Goal: Information Seeking & Learning: Learn about a topic

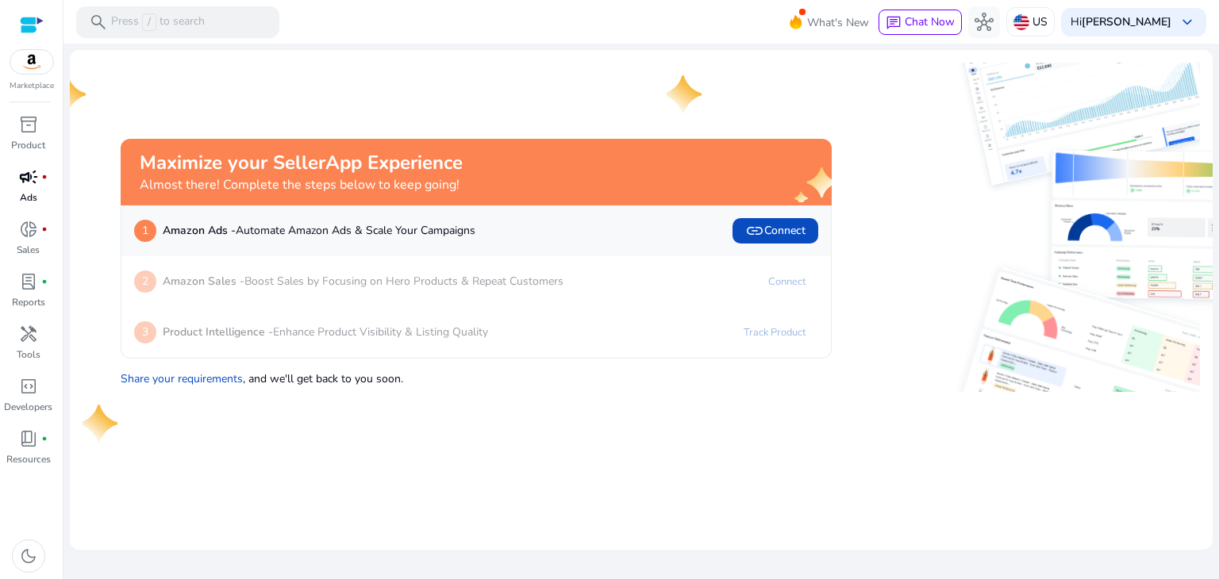
click at [33, 183] on span "campaign" at bounding box center [28, 176] width 19 height 19
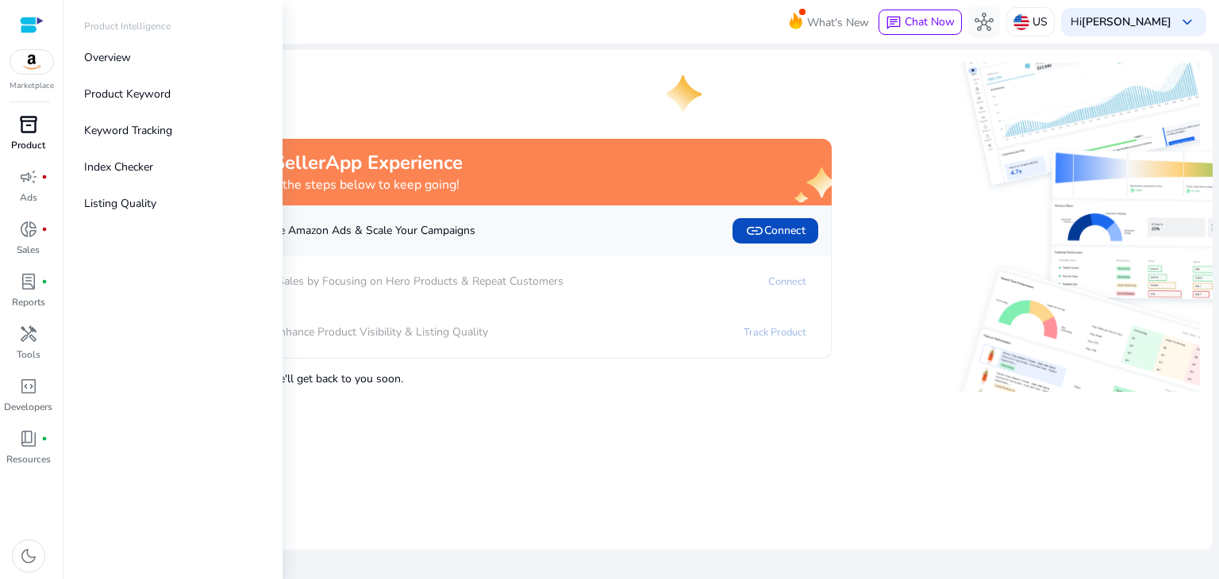
click at [25, 123] on span "inventory_2" at bounding box center [28, 124] width 19 height 19
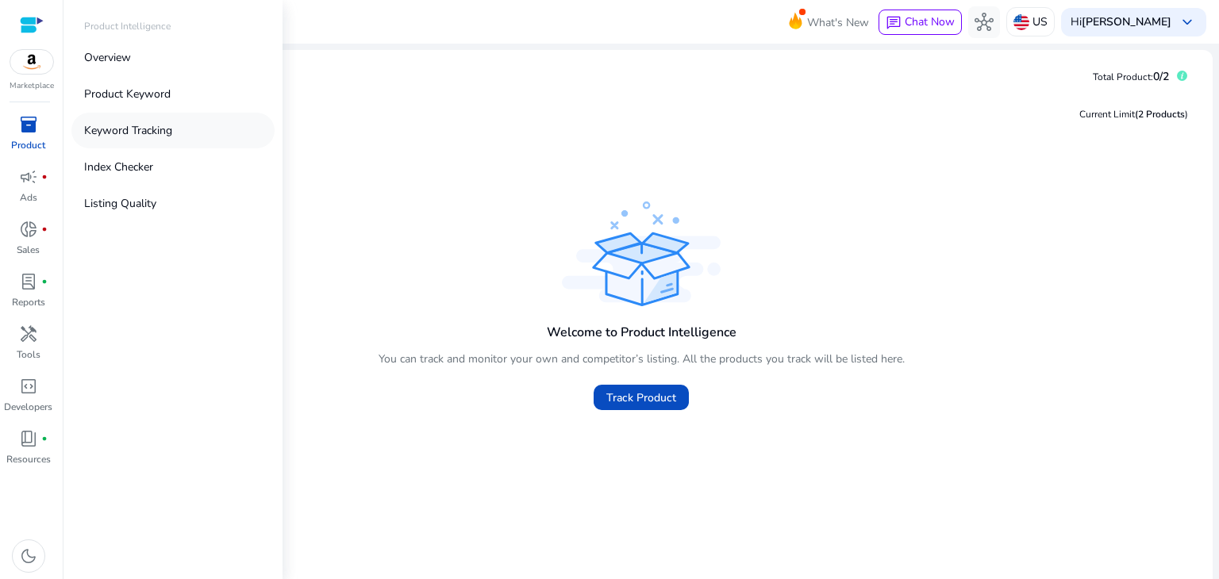
click at [124, 131] on p "Keyword Tracking" at bounding box center [128, 130] width 88 height 17
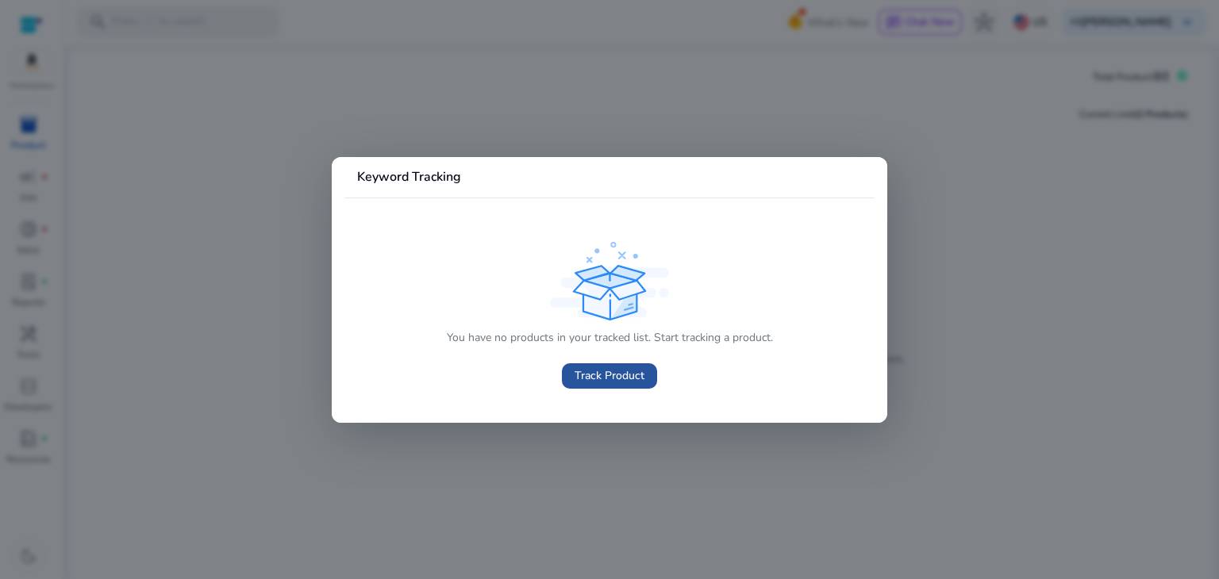
click at [587, 376] on span "Track Product" at bounding box center [610, 376] width 70 height 17
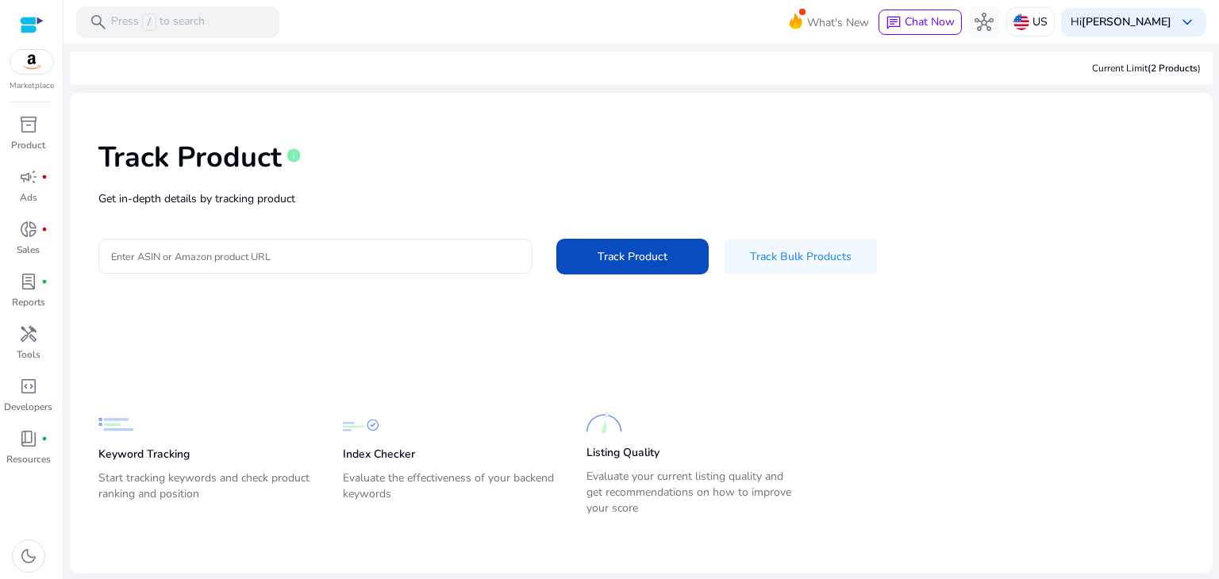
click at [184, 257] on input "Enter ASIN or Amazon product URL" at bounding box center [315, 256] width 409 height 17
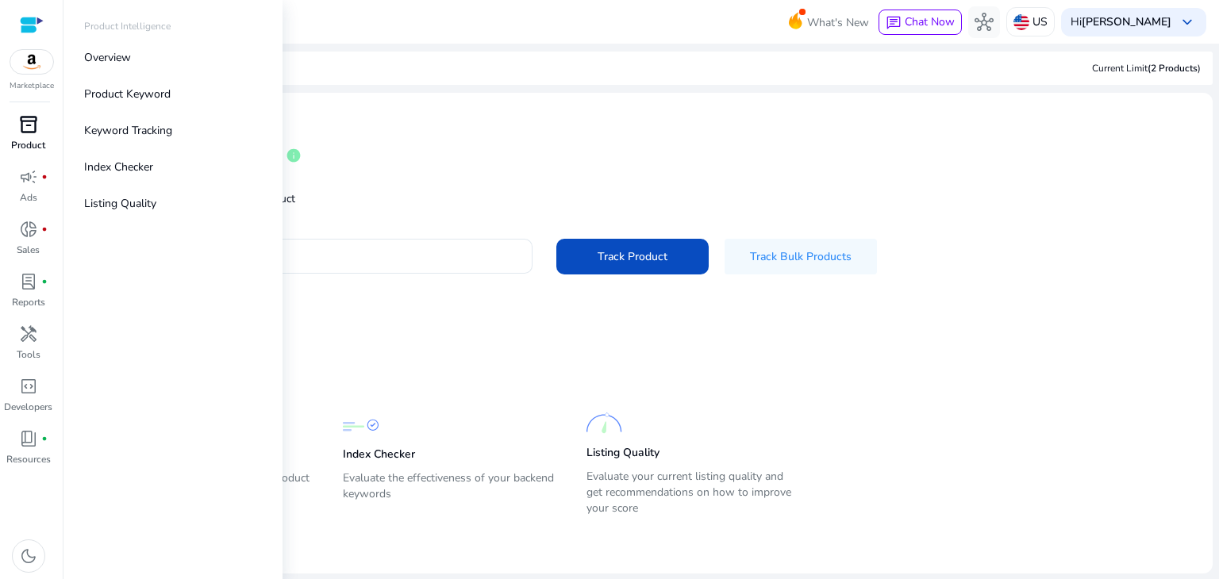
click at [28, 136] on div "inventory_2" at bounding box center [28, 124] width 44 height 25
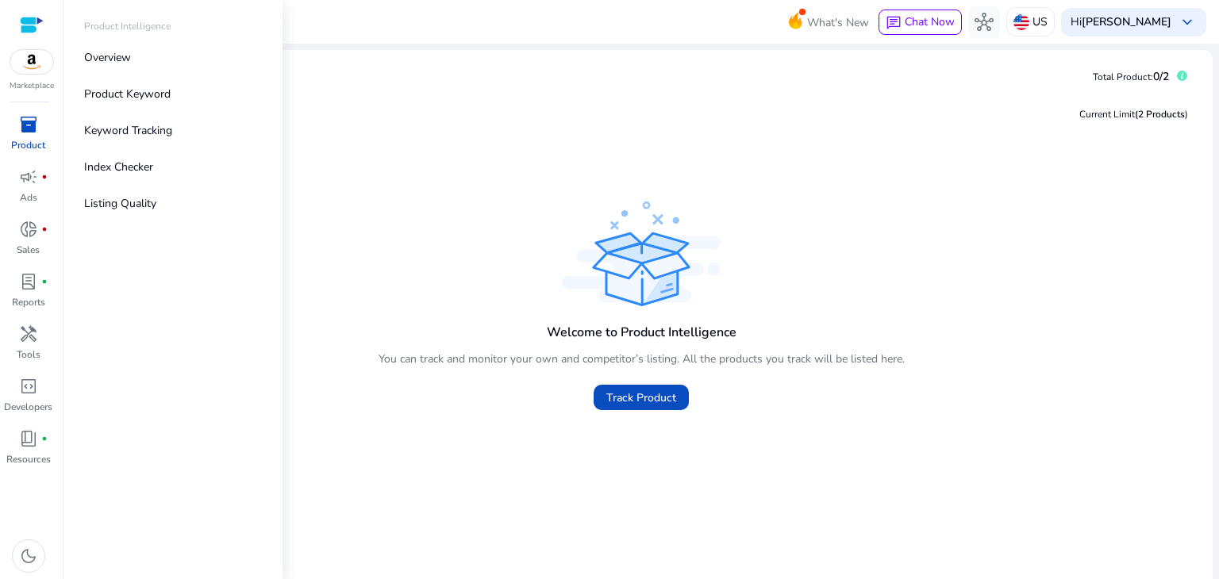
click at [29, 122] on span "inventory_2" at bounding box center [28, 124] width 19 height 19
click at [131, 139] on link "Keyword Tracking" at bounding box center [172, 131] width 203 height 36
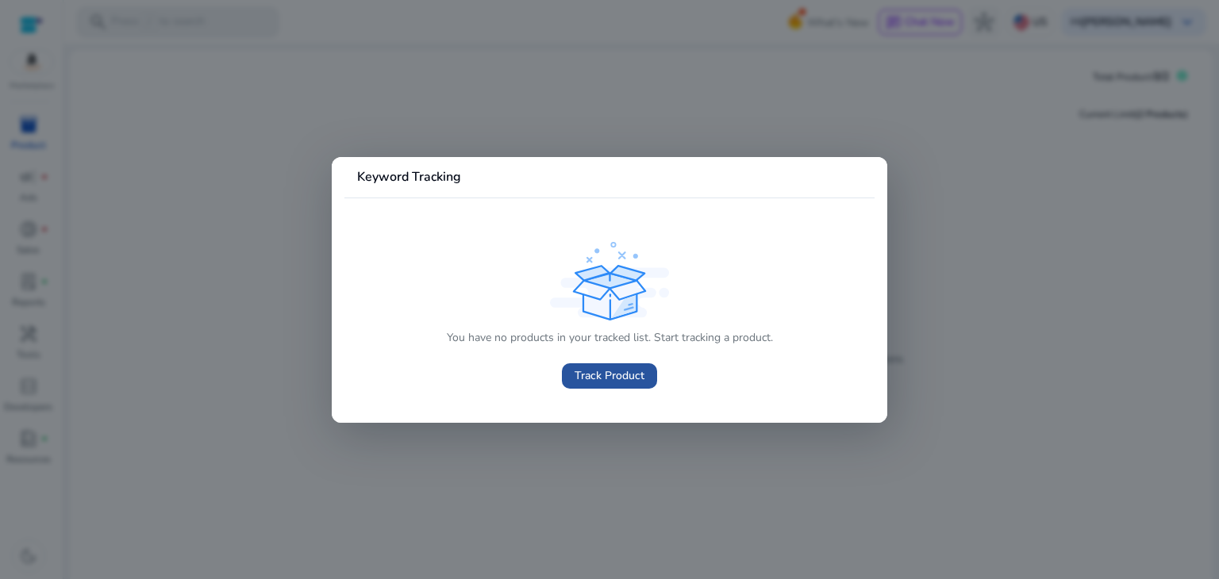
click at [608, 373] on span "Track Product" at bounding box center [610, 376] width 70 height 17
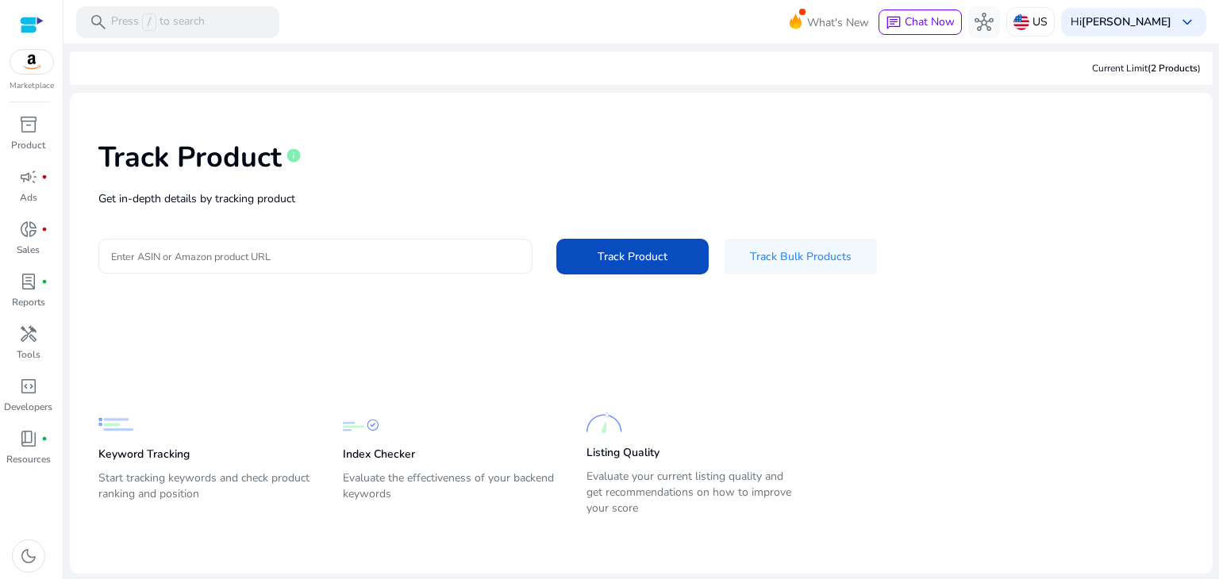
click at [253, 256] on input "Enter ASIN or Amazon product URL" at bounding box center [315, 256] width 409 height 17
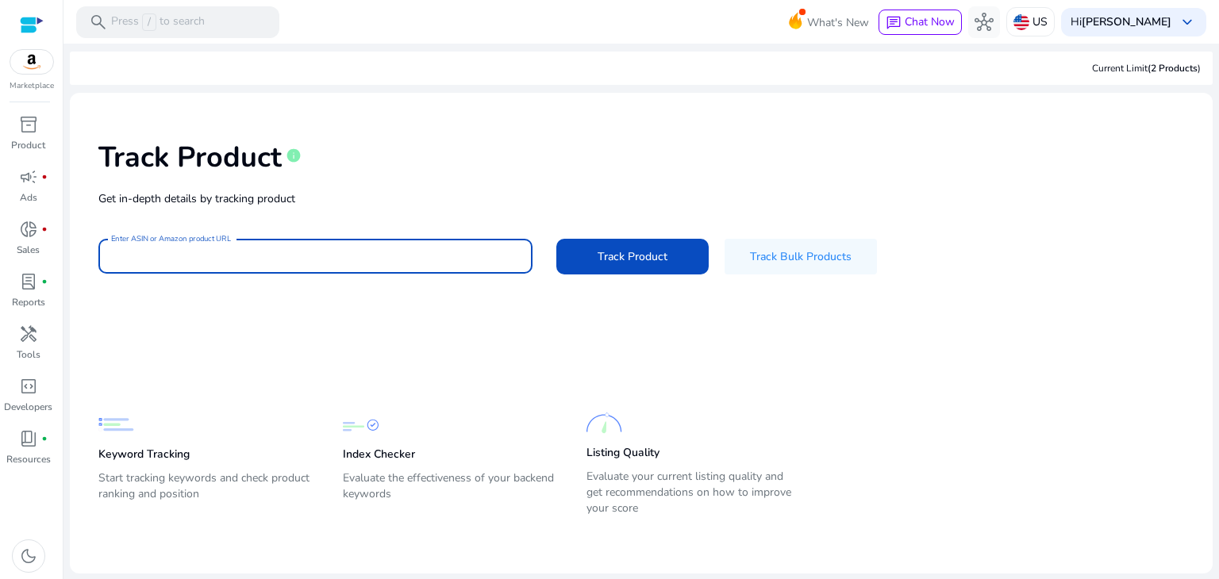
paste input "**********"
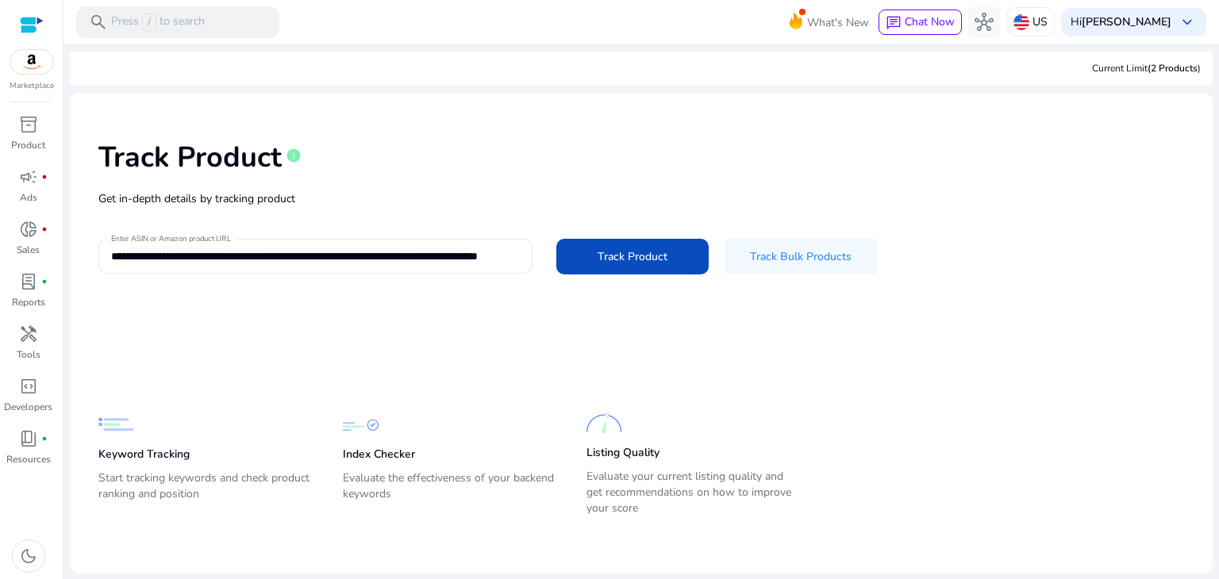
drag, startPoint x: 526, startPoint y: 253, endPoint x: 346, endPoint y: 265, distance: 180.6
click at [344, 265] on div "**********" at bounding box center [315, 256] width 434 height 35
drag, startPoint x: 520, startPoint y: 255, endPoint x: 341, endPoint y: 260, distance: 179.5
click at [341, 260] on div "**********" at bounding box center [315, 256] width 434 height 35
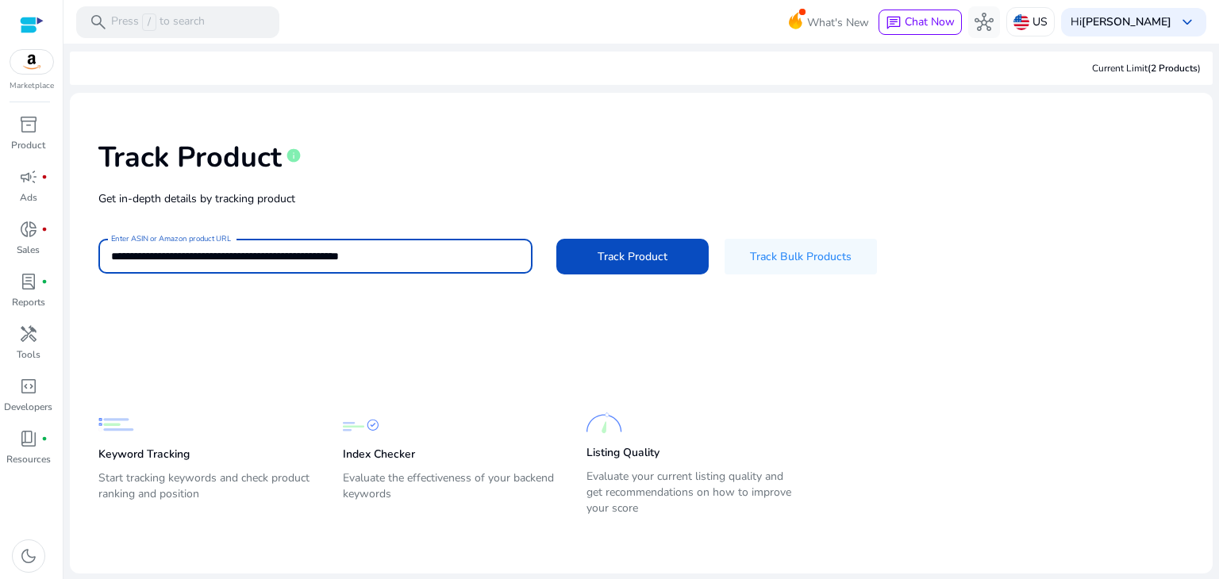
click at [557, 292] on div "**********" at bounding box center [642, 206] width 1118 height 201
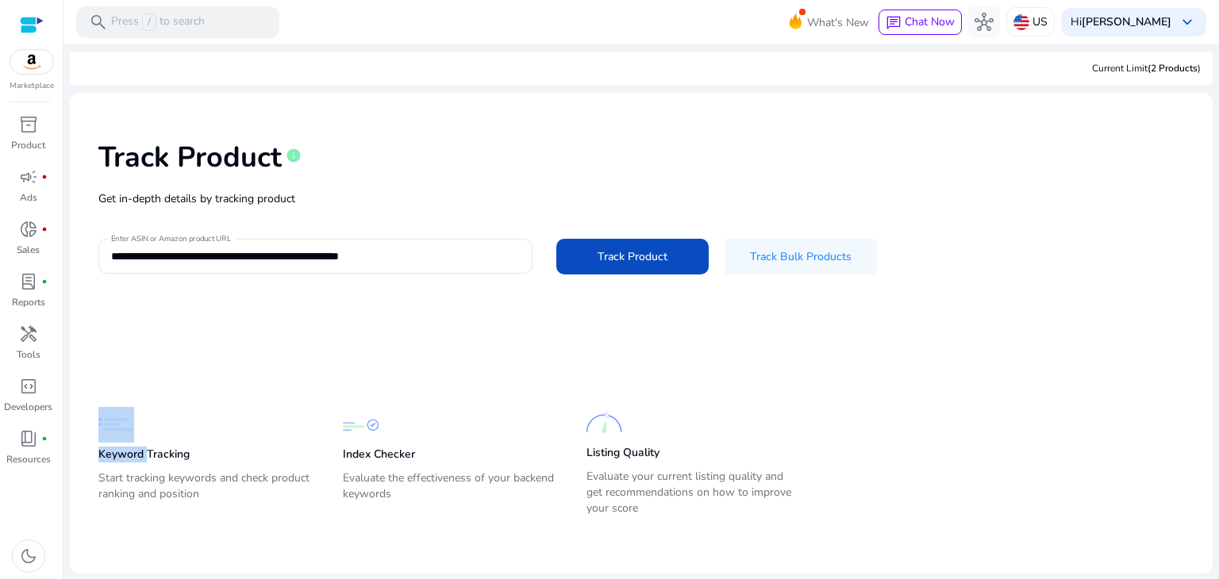
drag, startPoint x: 557, startPoint y: 292, endPoint x: 608, endPoint y: 280, distance: 52.2
click at [575, 289] on div "**********" at bounding box center [642, 206] width 1118 height 201
click at [627, 261] on span "Track Product" at bounding box center [633, 256] width 70 height 17
type input "**********"
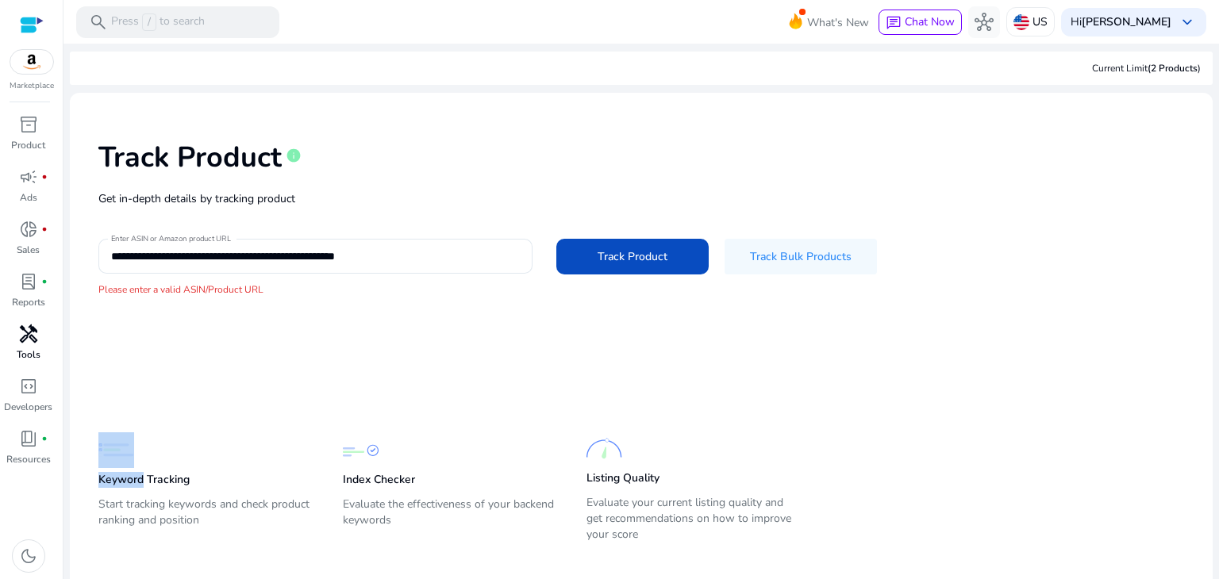
click at [45, 343] on div "handyman" at bounding box center [28, 333] width 44 height 25
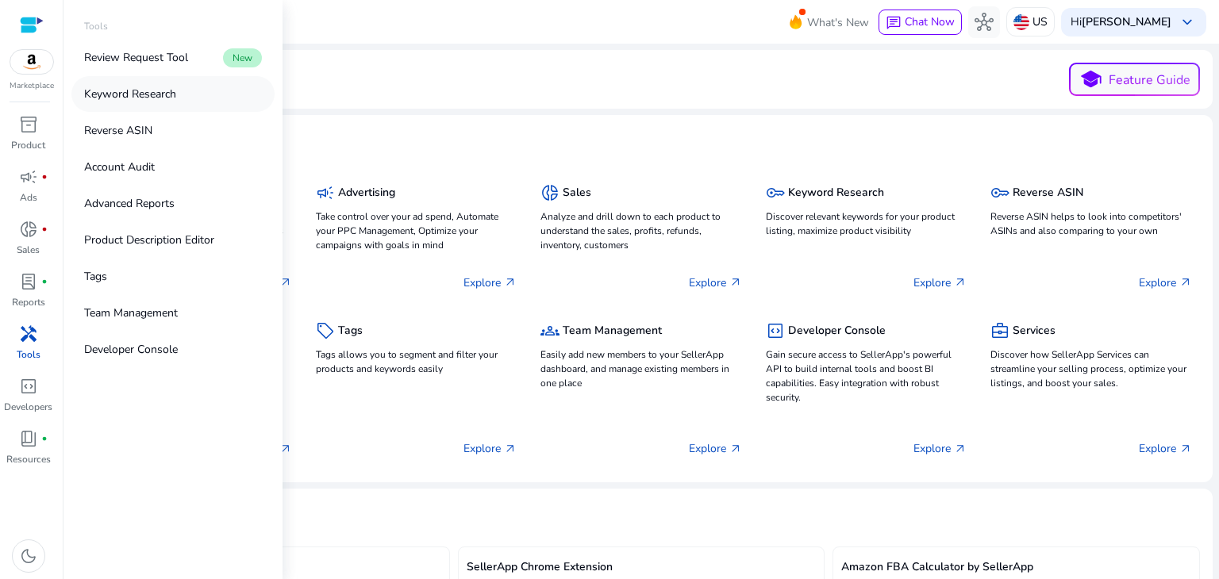
click at [148, 98] on p "Keyword Research" at bounding box center [130, 94] width 92 height 17
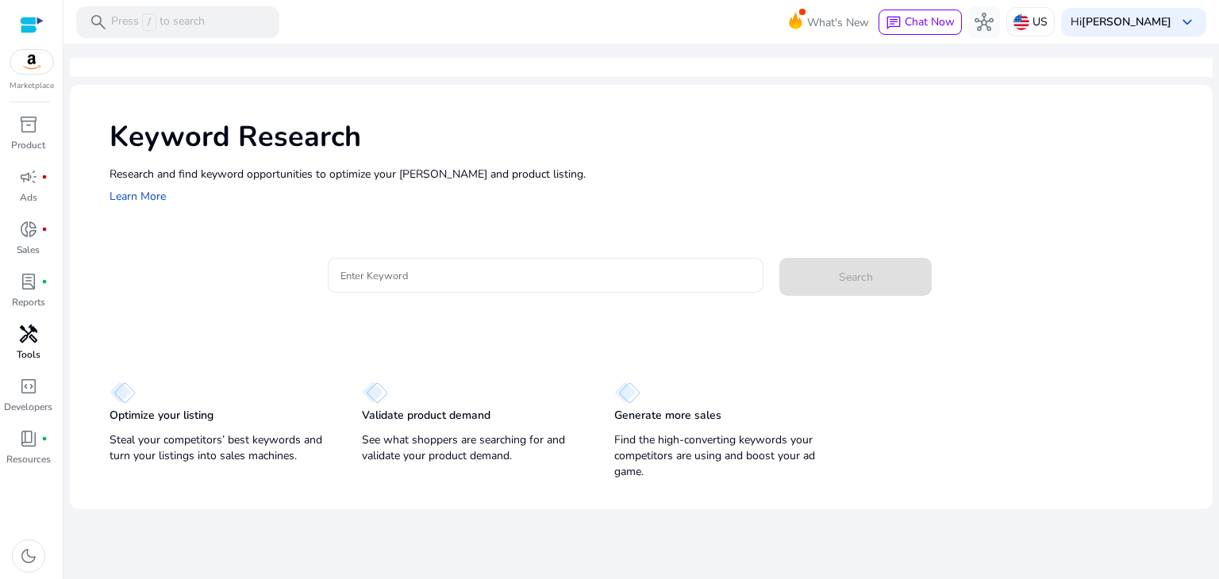
click at [451, 251] on mat-card "Enter Keyword Search" at bounding box center [661, 283] width 1103 height 77
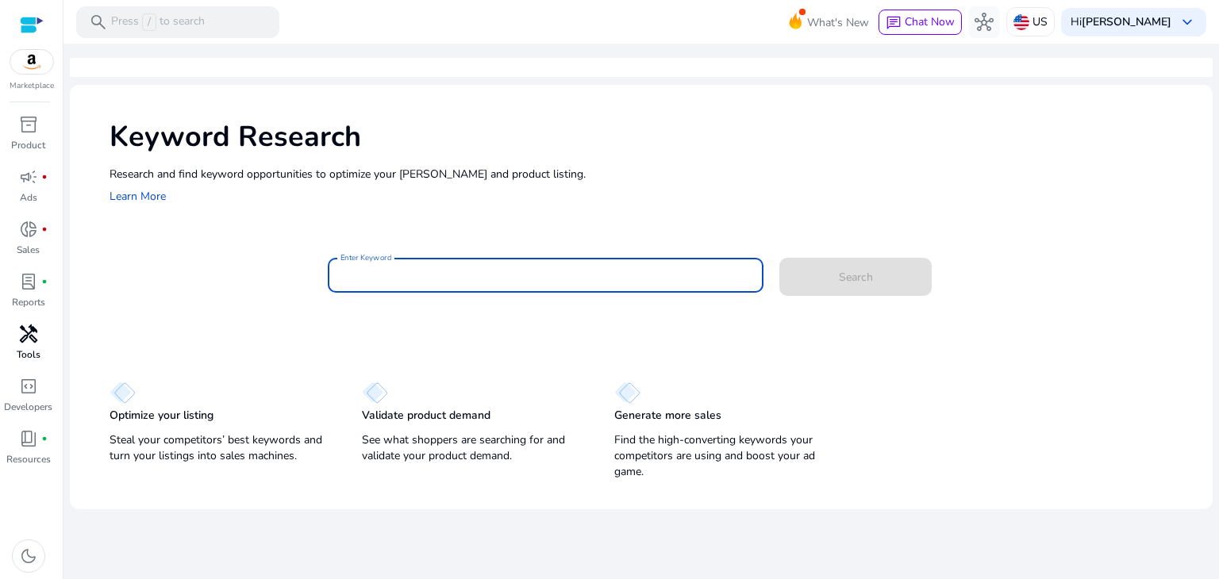
click at [433, 272] on input "Enter Keyword" at bounding box center [546, 275] width 411 height 17
paste input "**********"
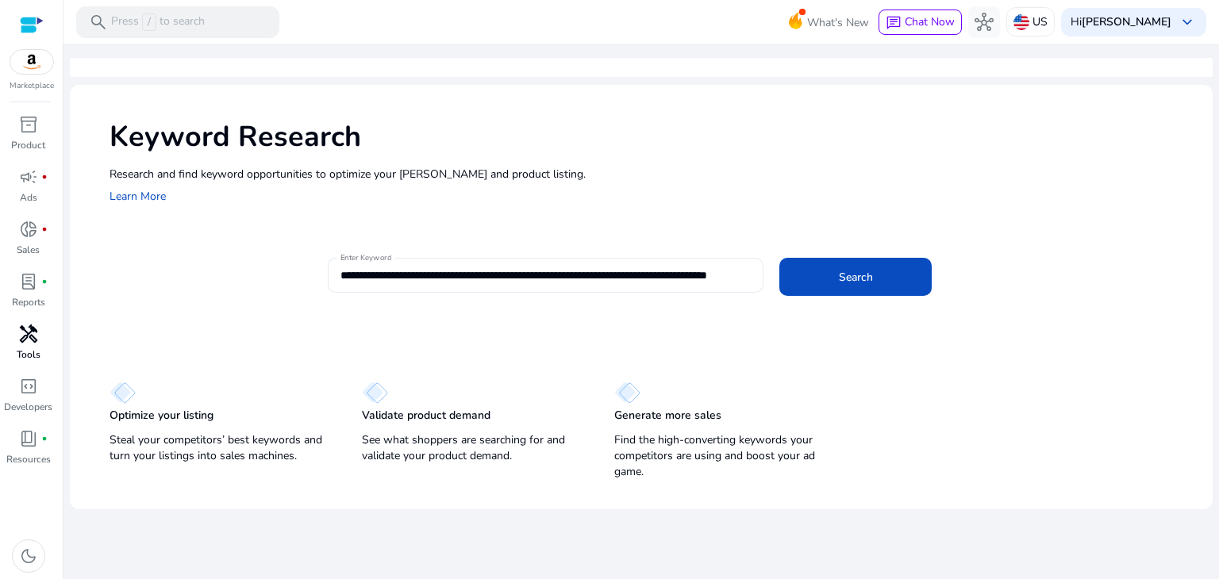
drag, startPoint x: 753, startPoint y: 277, endPoint x: 591, endPoint y: 279, distance: 162.7
click at [591, 279] on div "**********" at bounding box center [546, 275] width 437 height 35
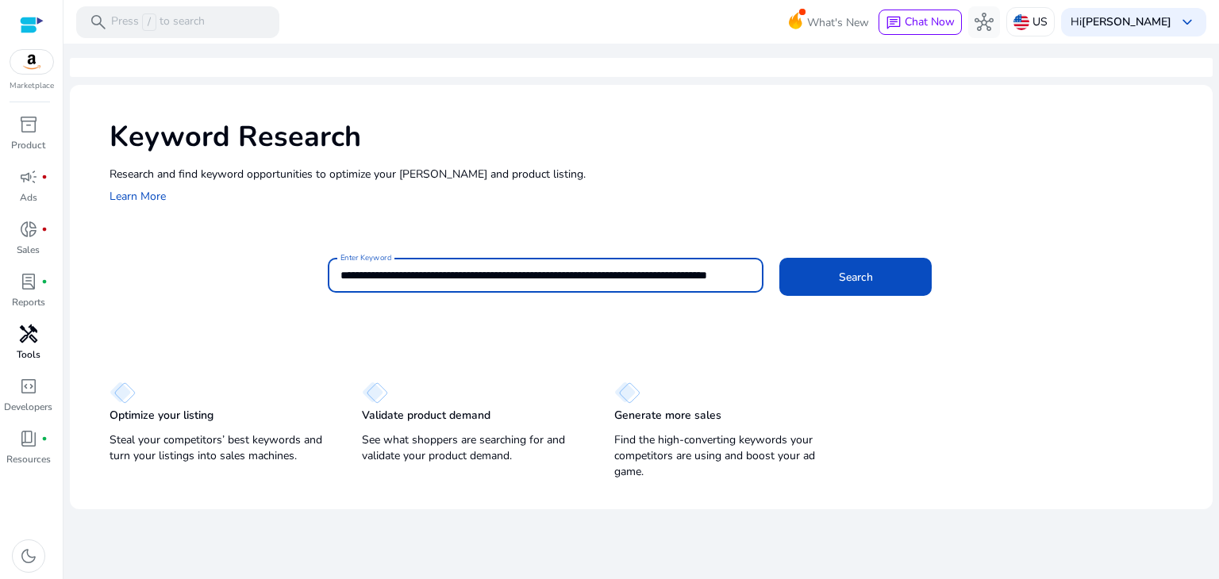
drag, startPoint x: 683, startPoint y: 287, endPoint x: 567, endPoint y: 287, distance: 115.9
click at [567, 287] on div "**********" at bounding box center [546, 275] width 411 height 35
click at [779, 258] on button "Search" at bounding box center [855, 277] width 152 height 38
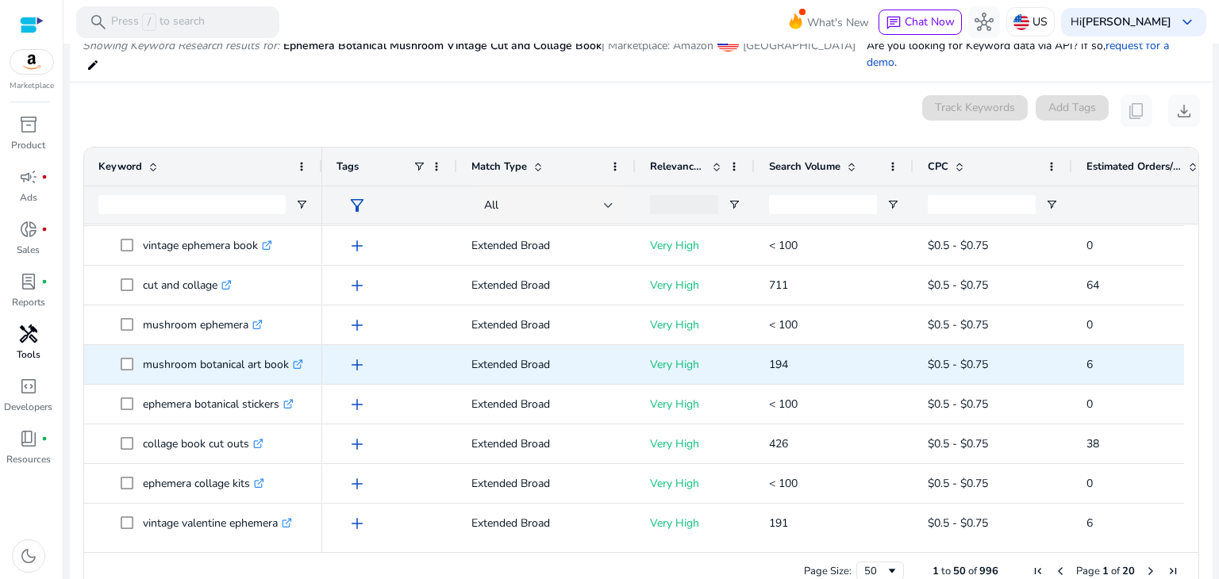
scroll to position [159, 0]
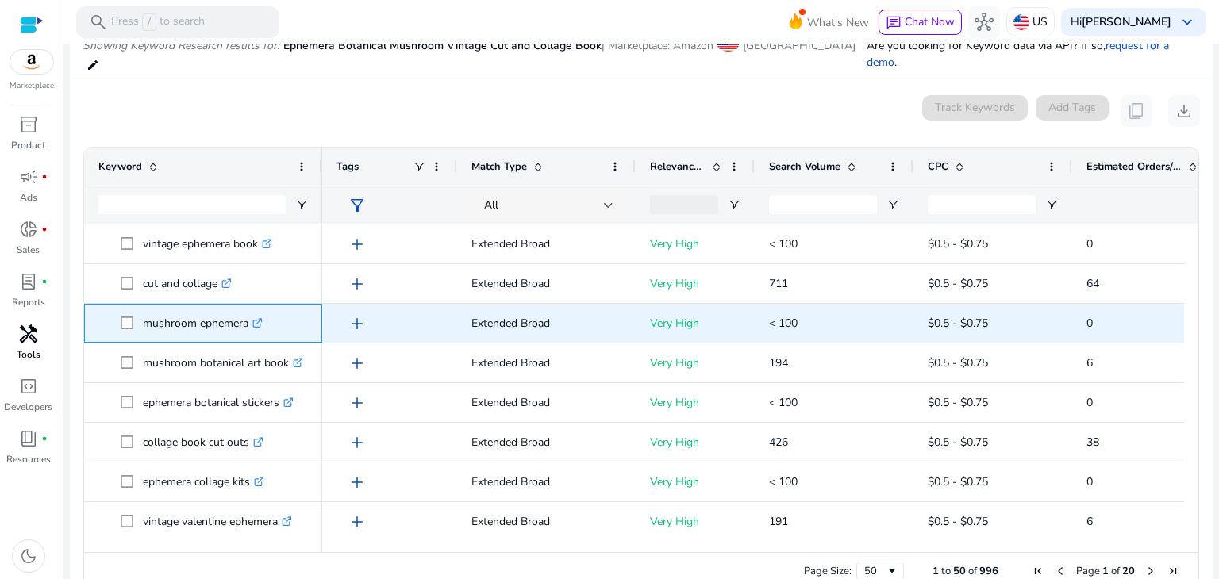
drag, startPoint x: 143, startPoint y: 304, endPoint x: 244, endPoint y: 302, distance: 100.8
click at [244, 307] on p "mushroom ephemera .st0{fill:#2c8af8}" at bounding box center [203, 323] width 120 height 33
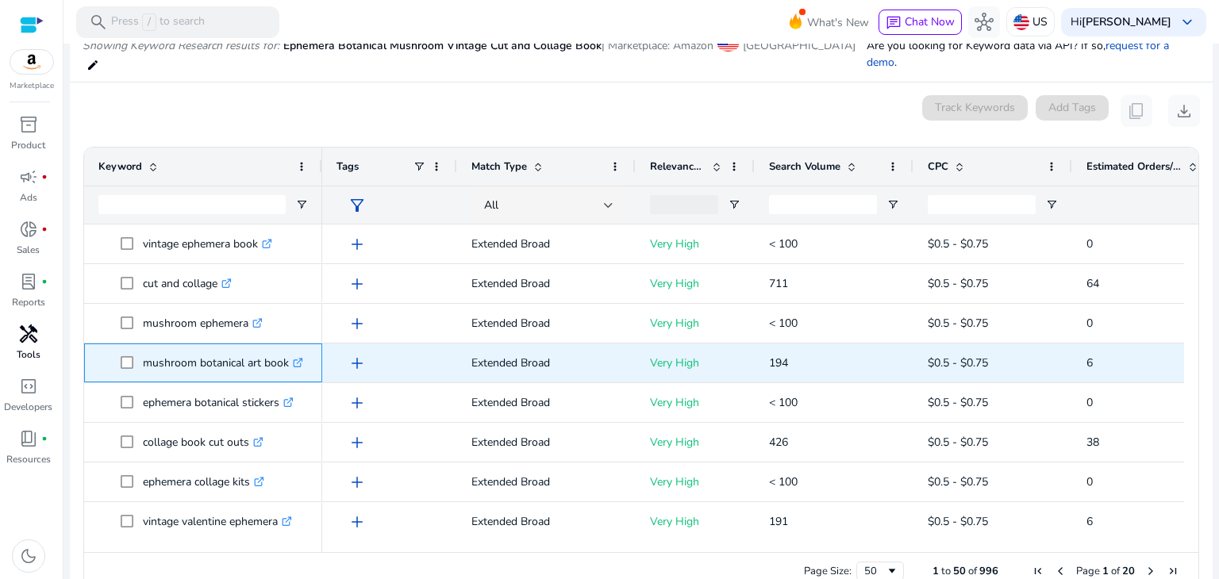
drag, startPoint x: 142, startPoint y: 341, endPoint x: 288, endPoint y: 337, distance: 146.1
click at [288, 347] on p "mushroom botanical art book .st0{fill:#2c8af8}" at bounding box center [223, 363] width 160 height 33
copy p "mushroom botanical art book"
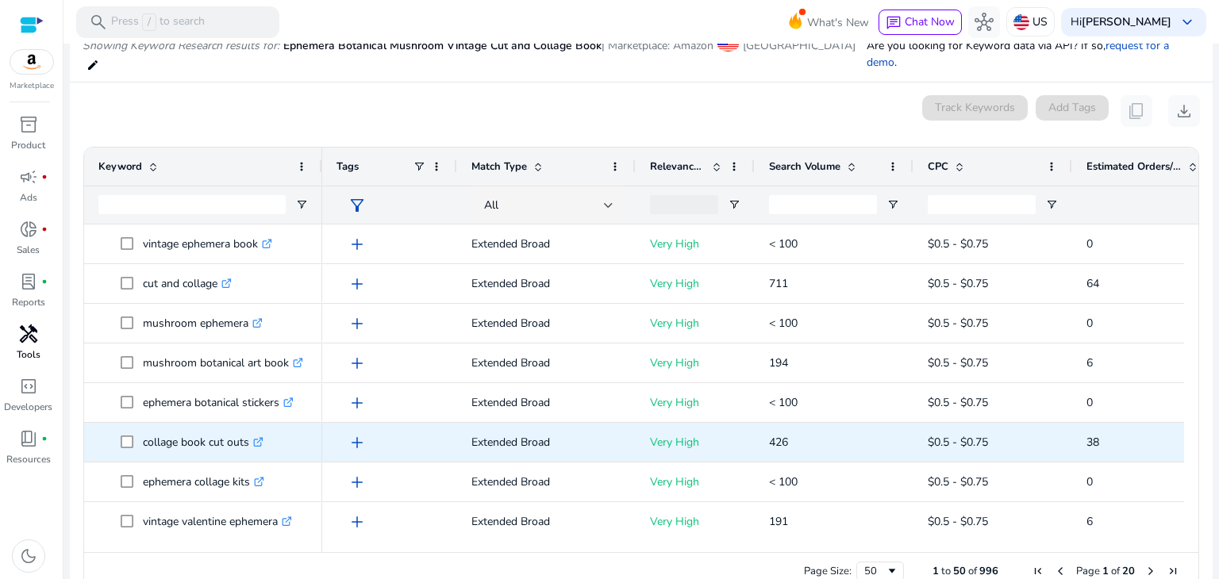
click at [146, 426] on p "collage book cut outs .st0{fill:#2c8af8}" at bounding box center [203, 442] width 121 height 33
drag, startPoint x: 144, startPoint y: 425, endPoint x: 248, endPoint y: 433, distance: 105.1
click at [248, 433] on p "collage book cut outs .st0{fill:#2c8af8}" at bounding box center [203, 442] width 121 height 33
copy p "collage book cut outs"
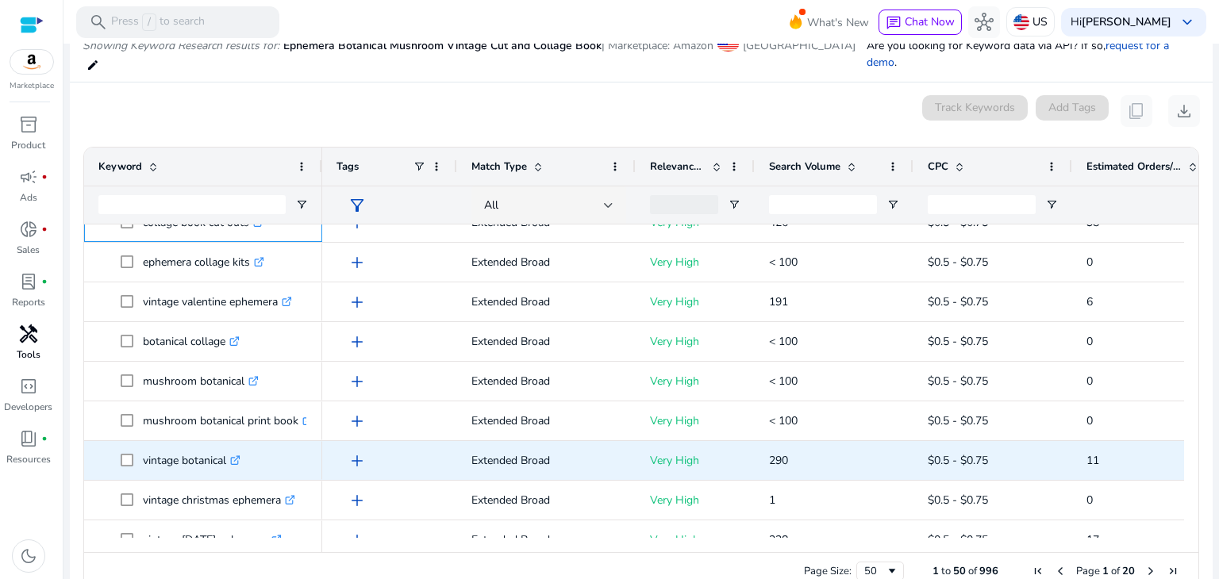
scroll to position [397, 0]
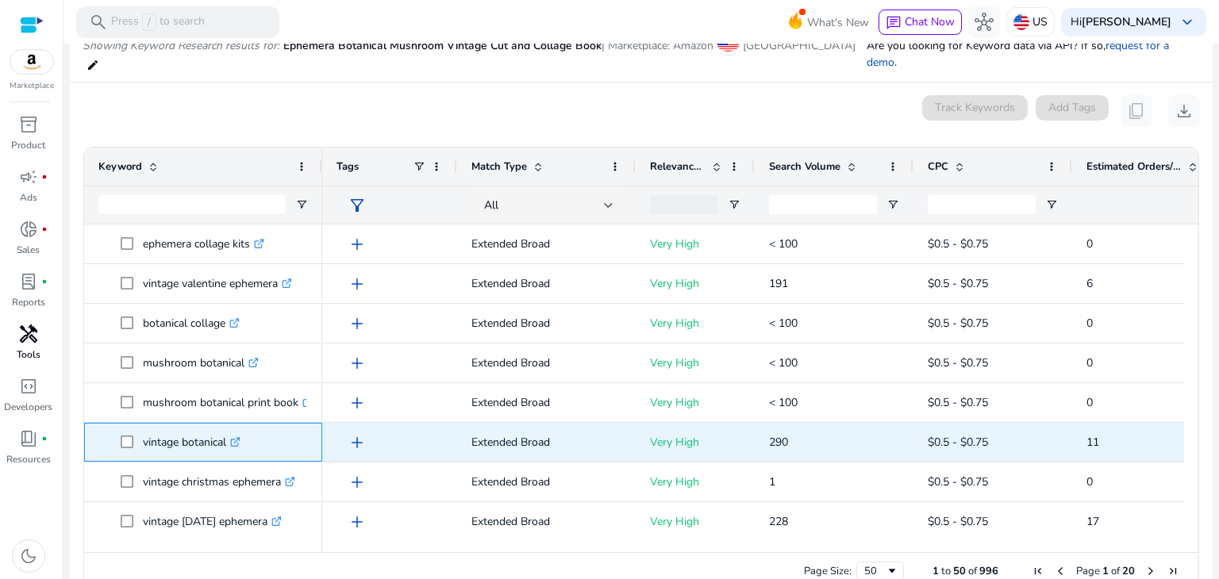
drag, startPoint x: 141, startPoint y: 423, endPoint x: 227, endPoint y: 435, distance: 86.5
click at [227, 435] on span "vintage botanical .st0{fill:#2c8af8}" at bounding box center [214, 442] width 187 height 33
copy span "vintage botanical"
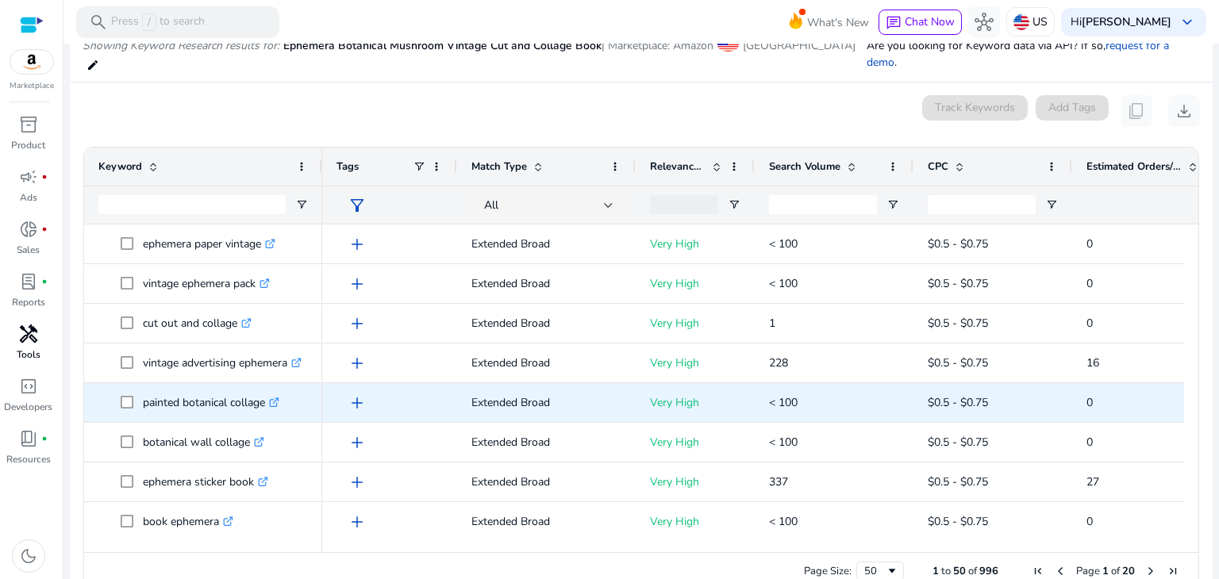
scroll to position [794, 0]
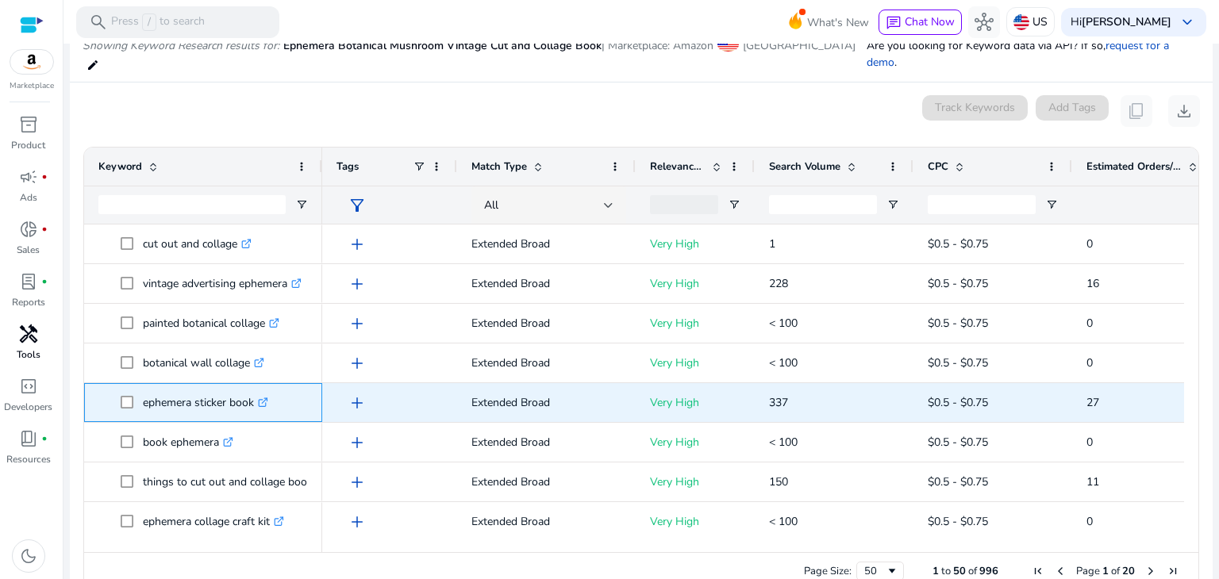
drag, startPoint x: 143, startPoint y: 385, endPoint x: 256, endPoint y: 381, distance: 112.8
click at [256, 387] on p "ephemera sticker book .st0{fill:#2c8af8}" at bounding box center [205, 403] width 125 height 33
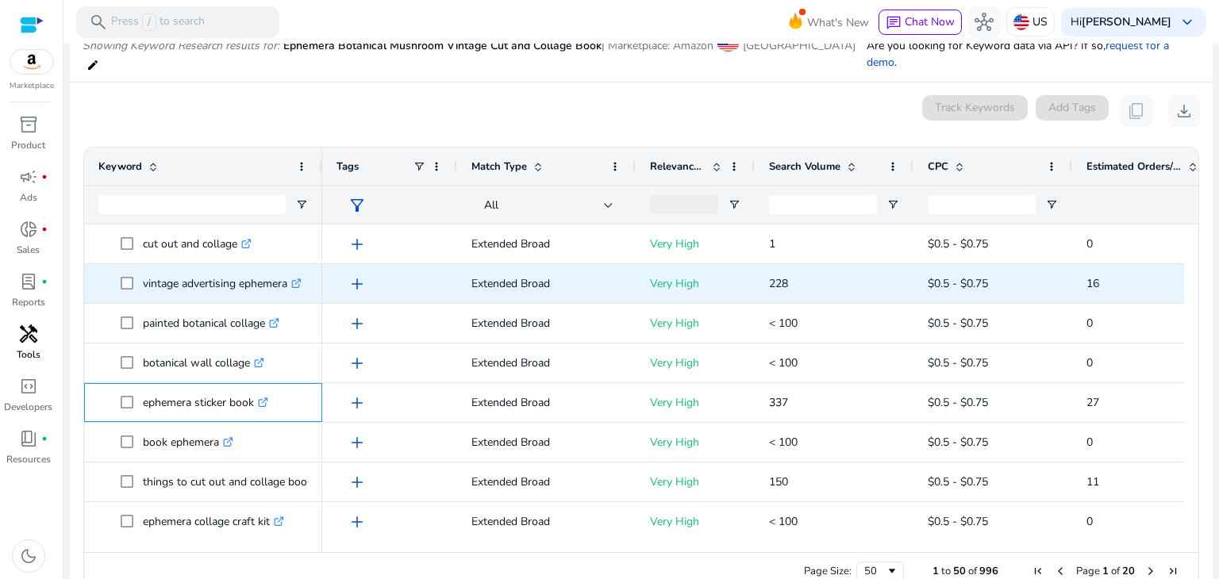
copy p "ephemera sticker book"
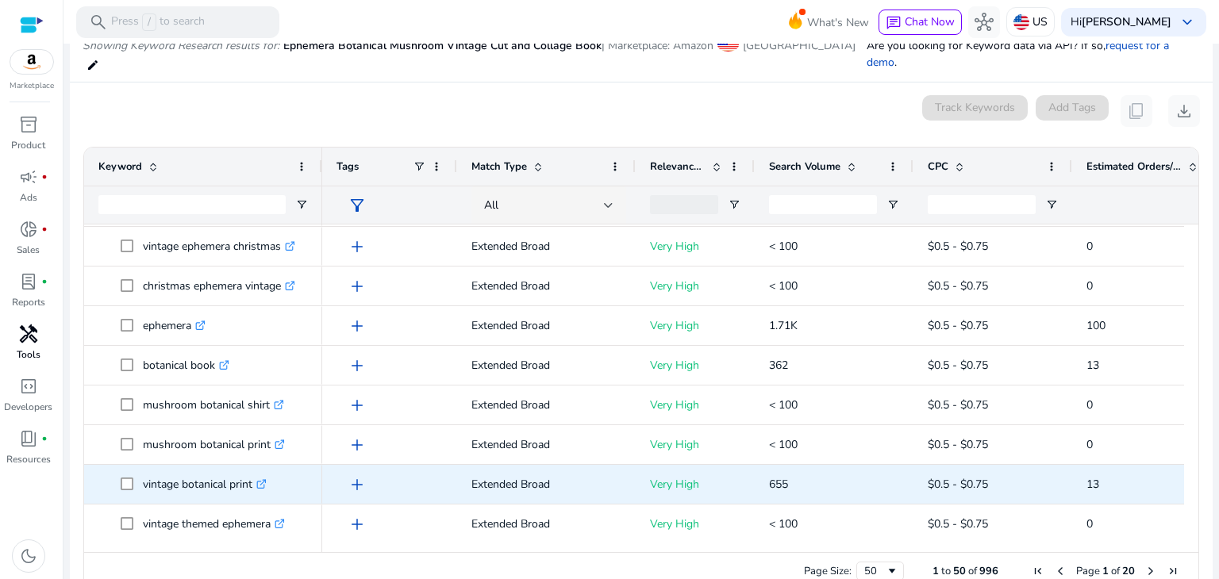
scroll to position [1111, 0]
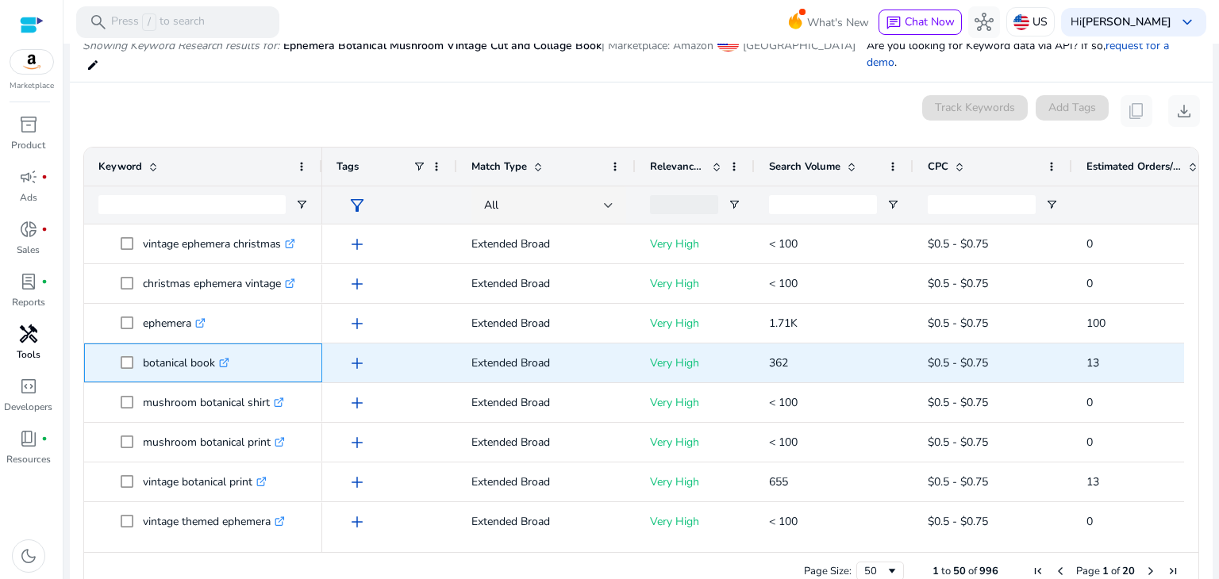
drag, startPoint x: 143, startPoint y: 344, endPoint x: 221, endPoint y: 344, distance: 77.8
click at [221, 347] on p "botanical book .st0{fill:#2c8af8}" at bounding box center [186, 363] width 87 height 33
copy p "botanical book"
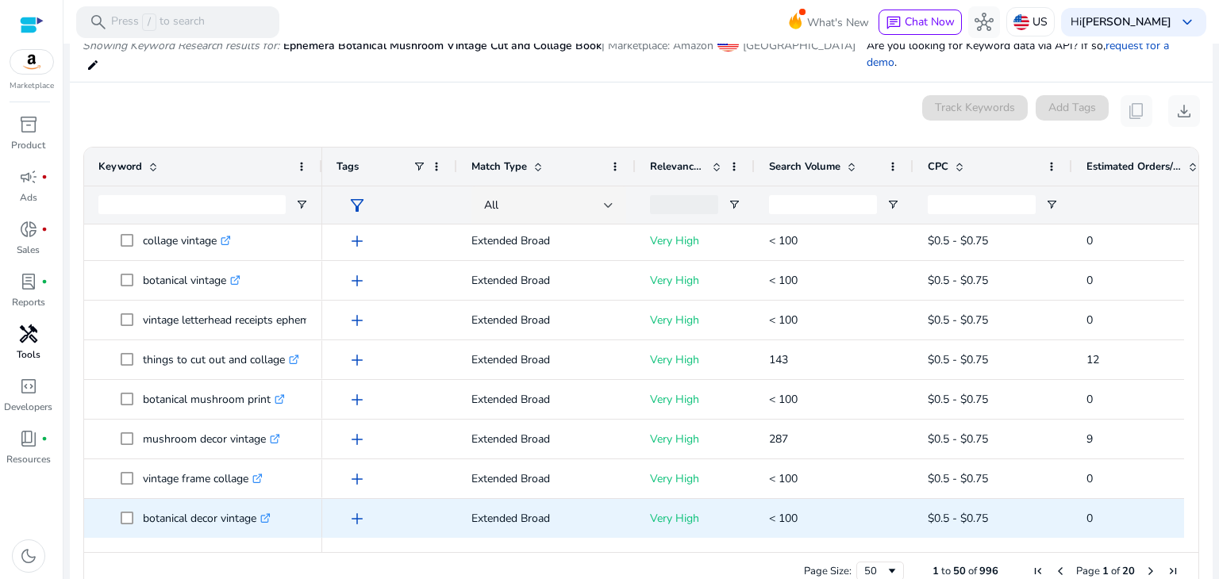
scroll to position [0, 0]
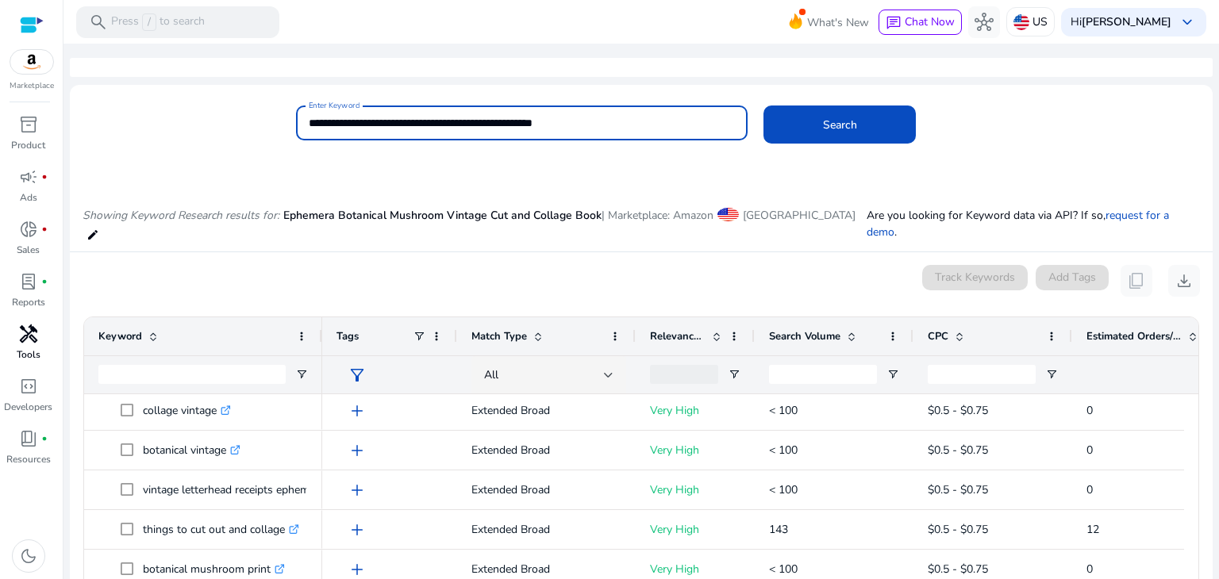
drag, startPoint x: 410, startPoint y: 123, endPoint x: 358, endPoint y: 133, distance: 53.4
click at [358, 133] on div "**********" at bounding box center [522, 123] width 427 height 35
click at [764, 106] on button "Search" at bounding box center [840, 125] width 152 height 38
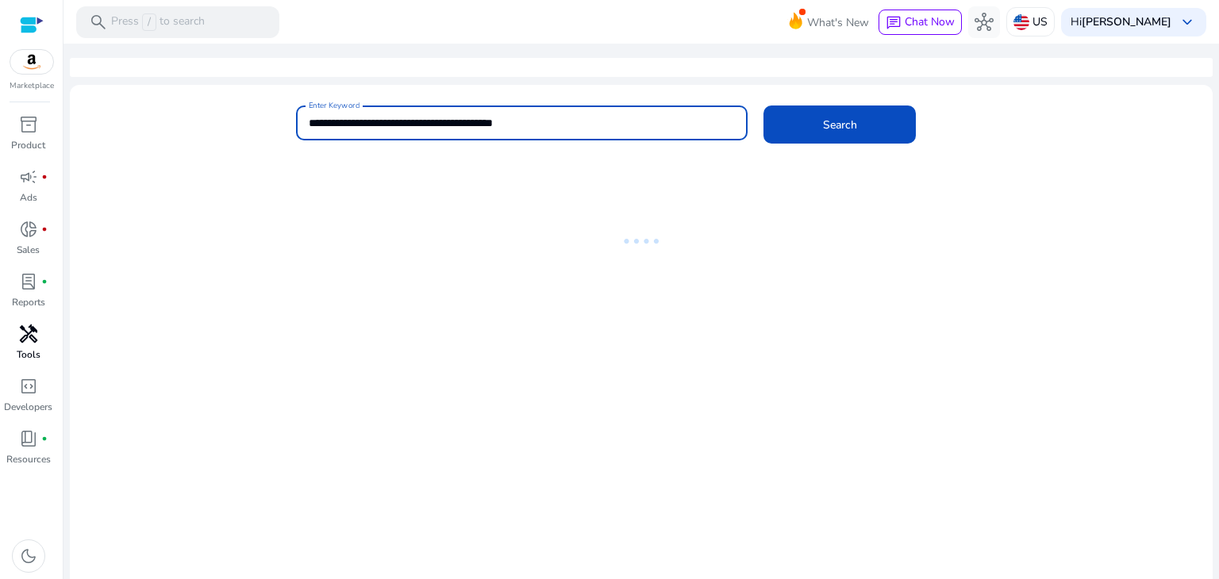
click at [764, 106] on button "Search" at bounding box center [840, 125] width 152 height 38
click at [826, 117] on span "Search" at bounding box center [840, 125] width 34 height 17
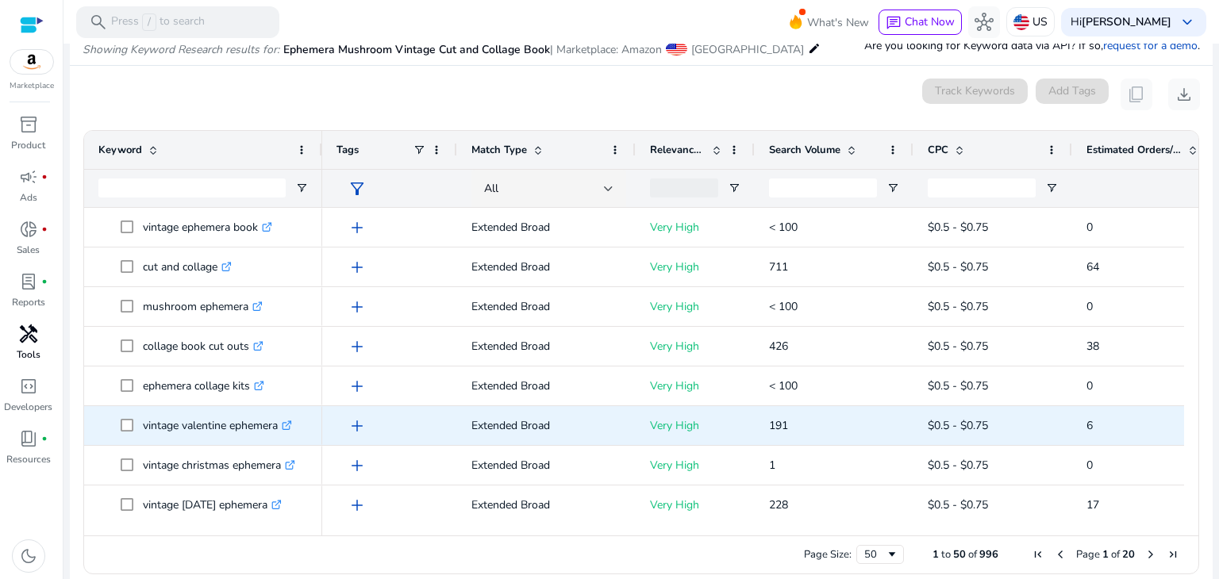
scroll to position [137, 0]
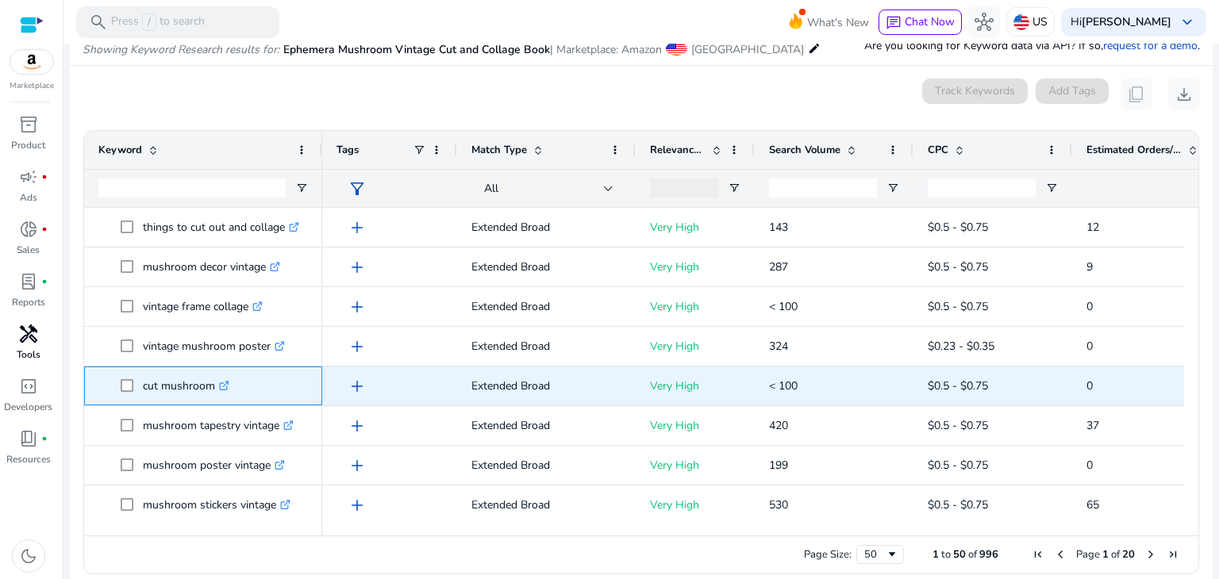
drag, startPoint x: 141, startPoint y: 383, endPoint x: 214, endPoint y: 385, distance: 73.1
click at [214, 385] on span "cut mushroom .st0{fill:#2c8af8}" at bounding box center [214, 386] width 187 height 33
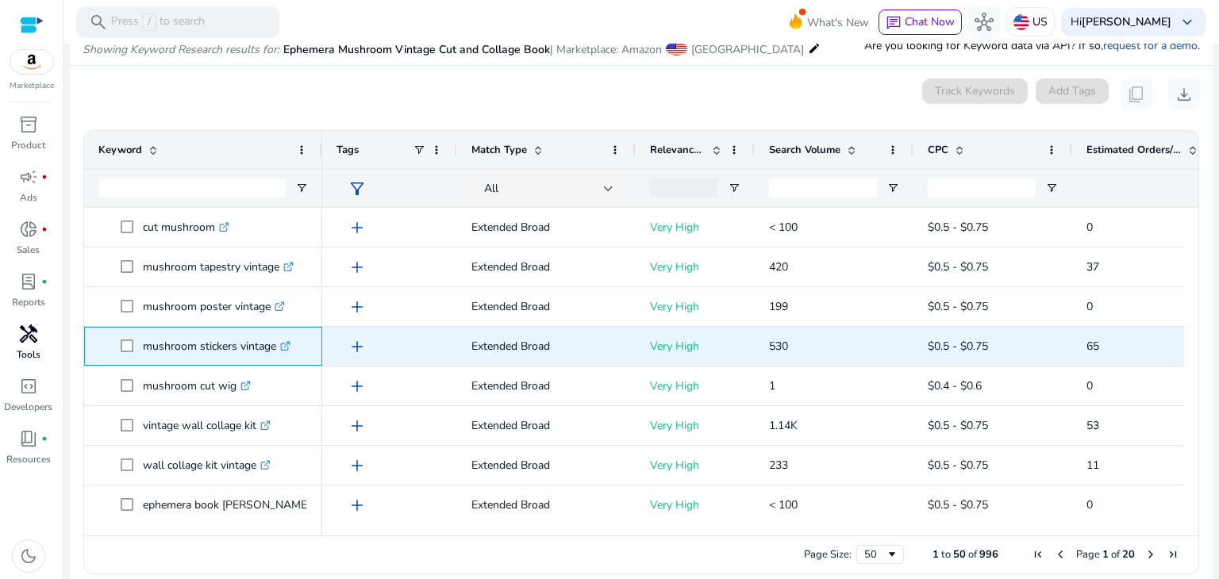
drag, startPoint x: 141, startPoint y: 344, endPoint x: 276, endPoint y: 344, distance: 134.9
click at [276, 344] on span "mushroom stickers vintage .st0{fill:#2c8af8}" at bounding box center [214, 346] width 187 height 33
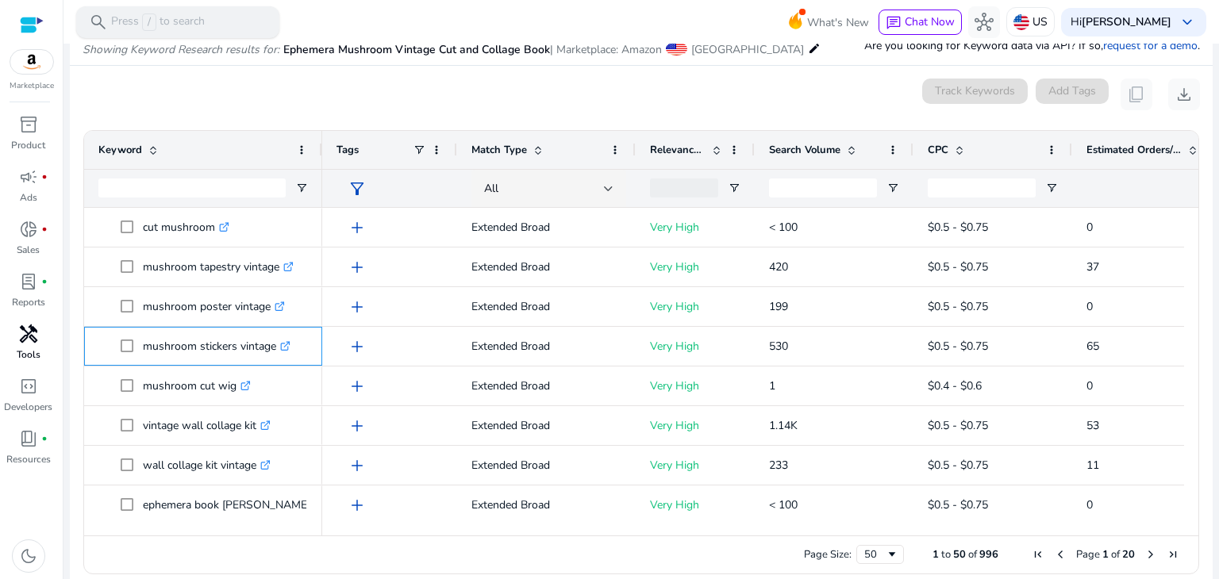
copy span "mushroom stickers vintage"
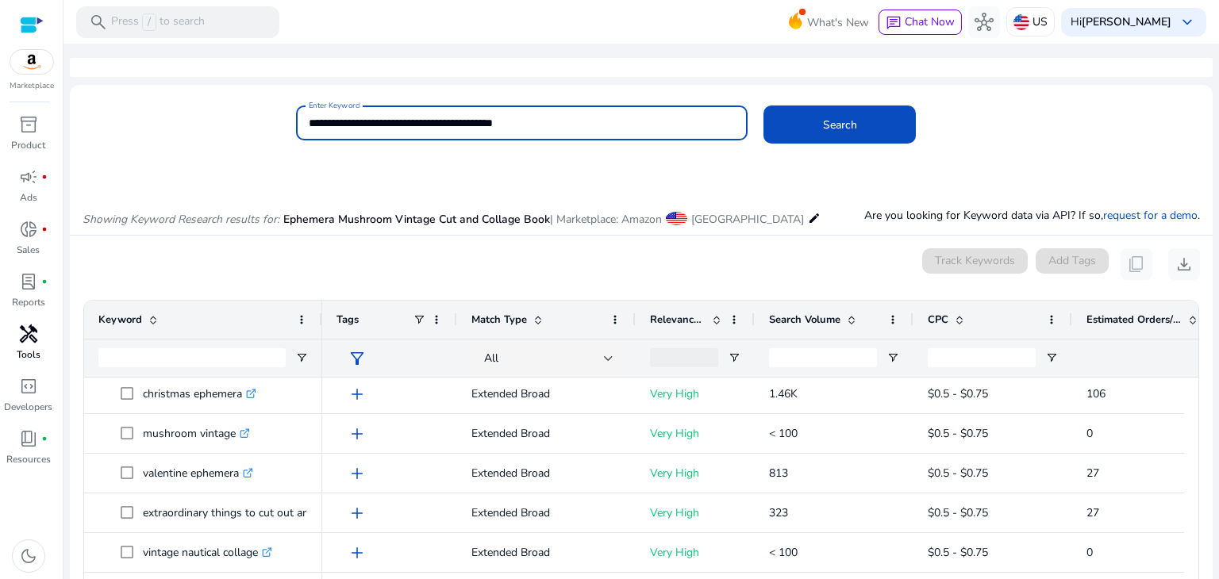
drag, startPoint x: 593, startPoint y: 126, endPoint x: 419, endPoint y: 137, distance: 174.2
click at [419, 137] on div "**********" at bounding box center [522, 123] width 427 height 35
type input "**********"
click at [764, 106] on button "Search" at bounding box center [840, 125] width 152 height 38
